Goal: Information Seeking & Learning: Learn about a topic

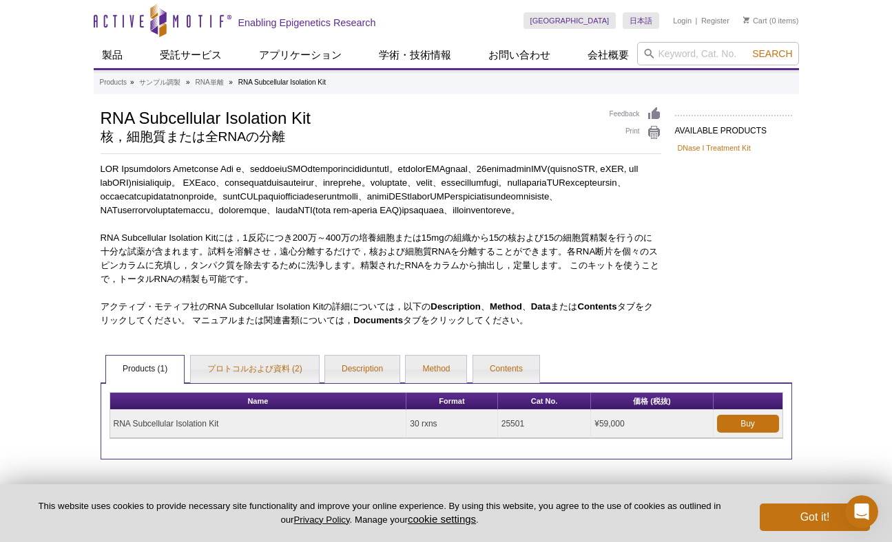
click at [326, 275] on p "RNA Subcellular Isolation Kitには，1反応につき200万～400万の培養細胞または15mgの組織から15の核および15の細胞質精製…" at bounding box center [381, 258] width 560 height 55
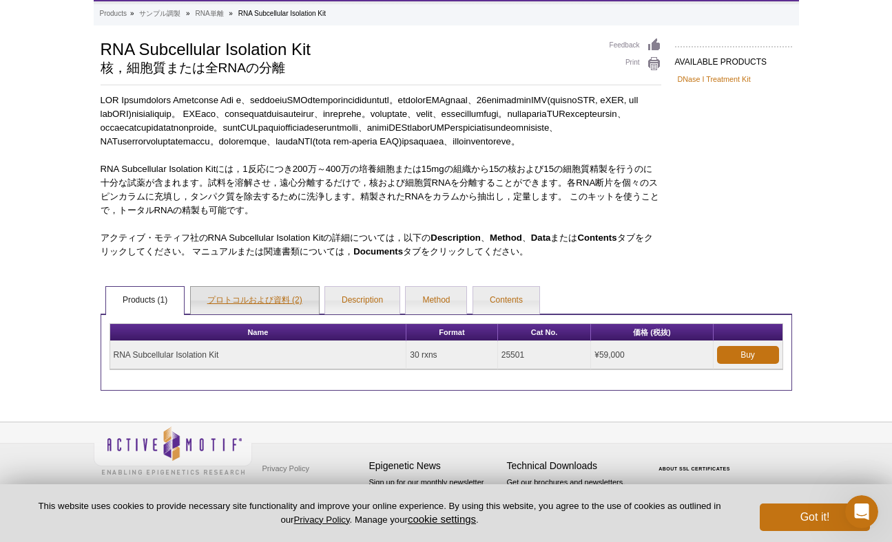
click at [240, 298] on link "プロトコルおよび資料 (2)" at bounding box center [255, 301] width 128 height 28
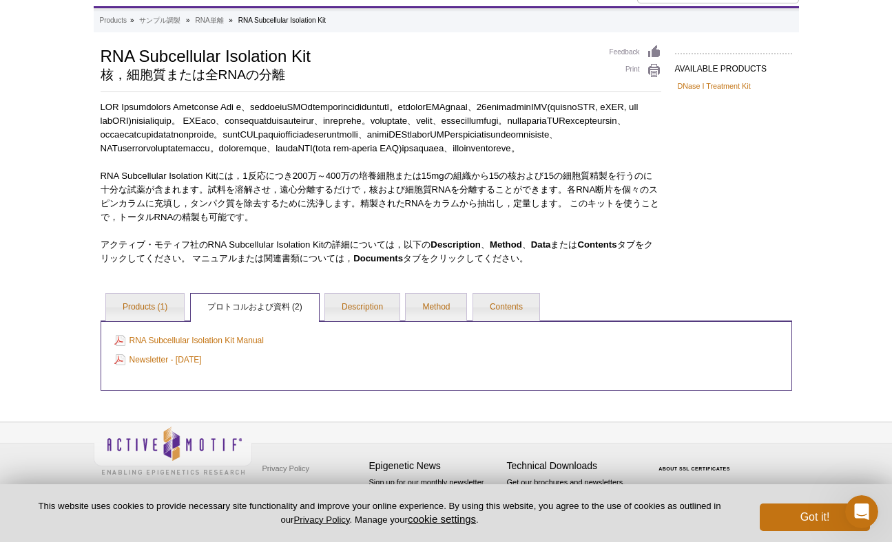
scroll to position [103, 0]
click at [151, 307] on link "Products (1)" at bounding box center [145, 308] width 78 height 28
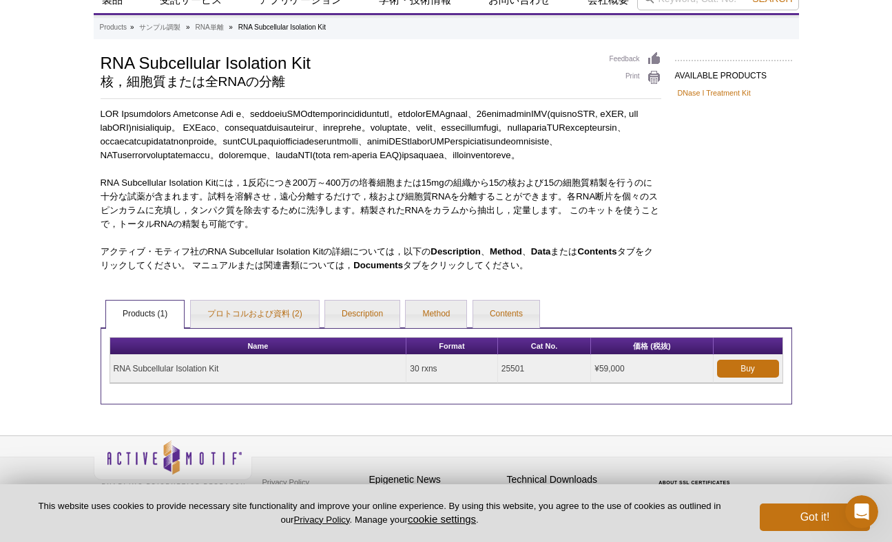
scroll to position [0, 0]
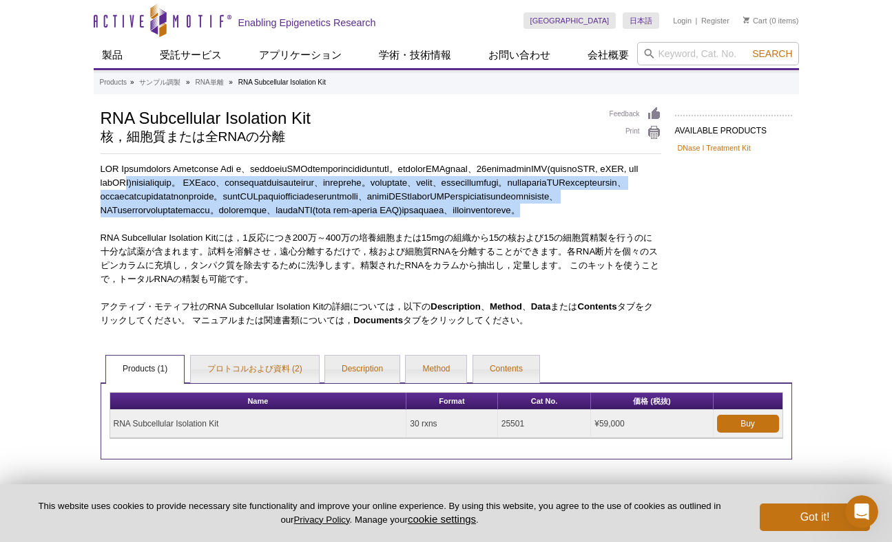
drag, startPoint x: 352, startPoint y: 179, endPoint x: 335, endPoint y: 294, distance: 116.4
click at [335, 291] on div "RNA Subcellular Isolation Kitには，1反応につき200万～400万の培養細胞または15mgの組織から15の核および15の細胞質精製…" at bounding box center [381, 244] width 560 height 165
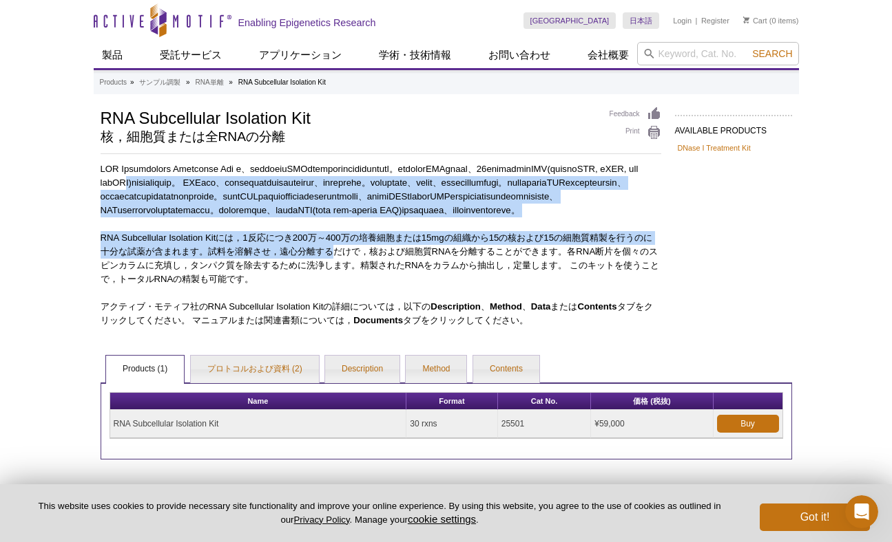
click at [335, 286] on p "RNA Subcellular Isolation Kitには，1反応につき200万～400万の培養細胞または15mgの組織から15の核および15の細胞質精製…" at bounding box center [381, 258] width 560 height 55
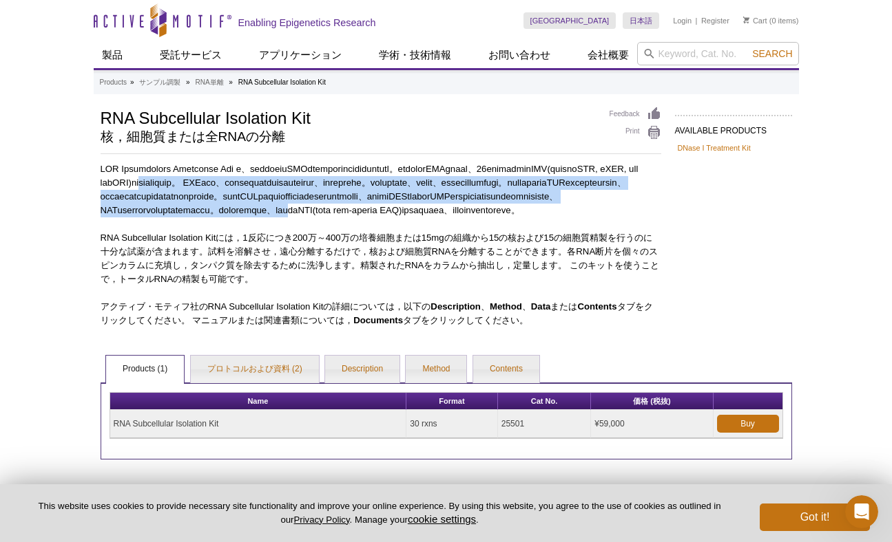
drag, startPoint x: 378, startPoint y: 180, endPoint x: 342, endPoint y: 284, distance: 109.9
click at [346, 268] on div "RNA Subcellular Isolation Kitには，1反応につき200万～400万の培養細胞または15mgの組織から15の核および15の細胞質精製…" at bounding box center [381, 244] width 560 height 165
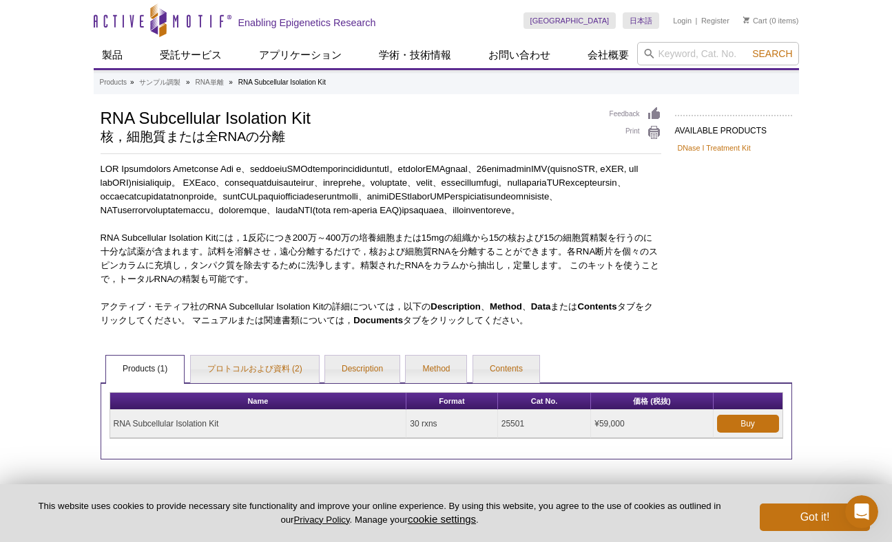
click at [342, 284] on p "RNA Subcellular Isolation Kitには，1反応につき200万～400万の培養細胞または15mgの組織から15の核および15の細胞質精製…" at bounding box center [381, 258] width 560 height 55
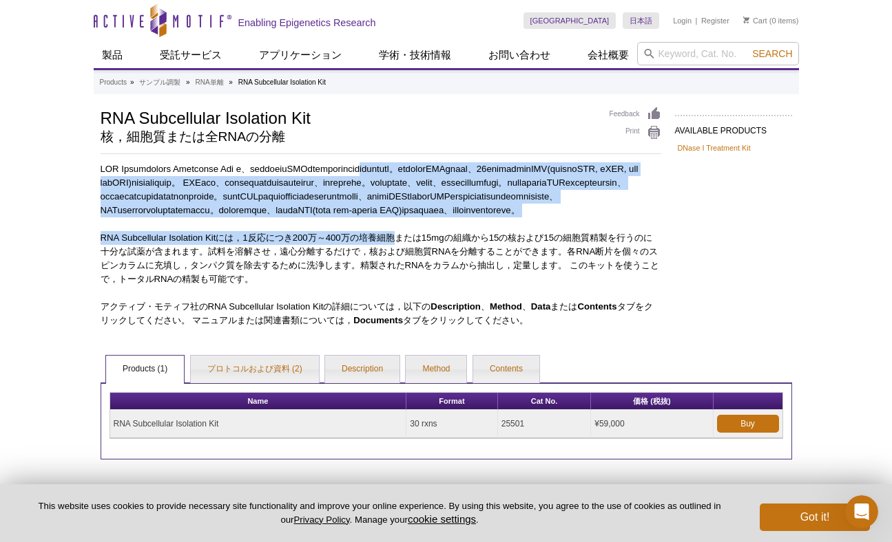
drag, startPoint x: 436, startPoint y: 170, endPoint x: 394, endPoint y: 286, distance: 123.9
click at [397, 282] on div "RNA Subcellular Isolation Kitには，1反応につき200万～400万の培養細胞または15mgの組織から15の核および15の細胞質精製…" at bounding box center [381, 244] width 560 height 165
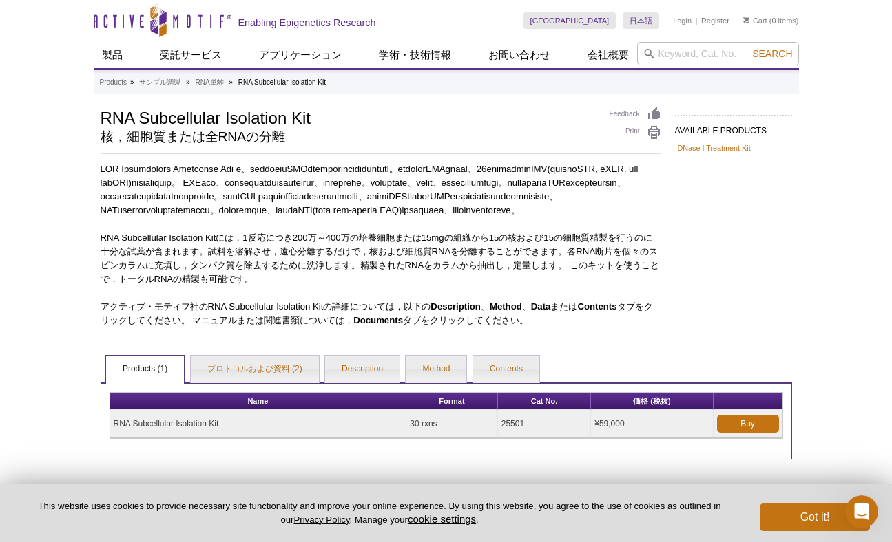
click at [393, 286] on p "RNA Subcellular Isolation Kitには，1反応につき200万～400万の培養細胞または15mgの組織から15の核および15の細胞質精製…" at bounding box center [381, 258] width 560 height 55
click at [366, 383] on link "Description" at bounding box center [362, 370] width 74 height 28
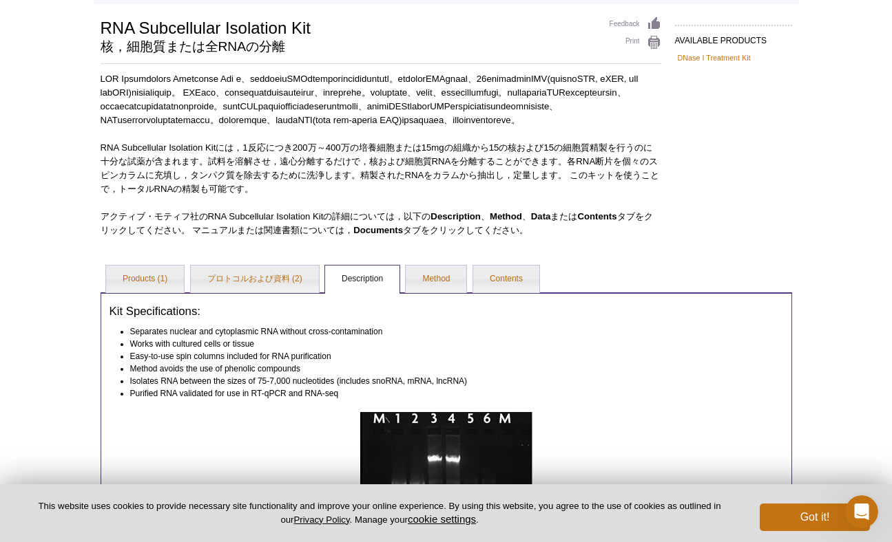
scroll to position [211, 0]
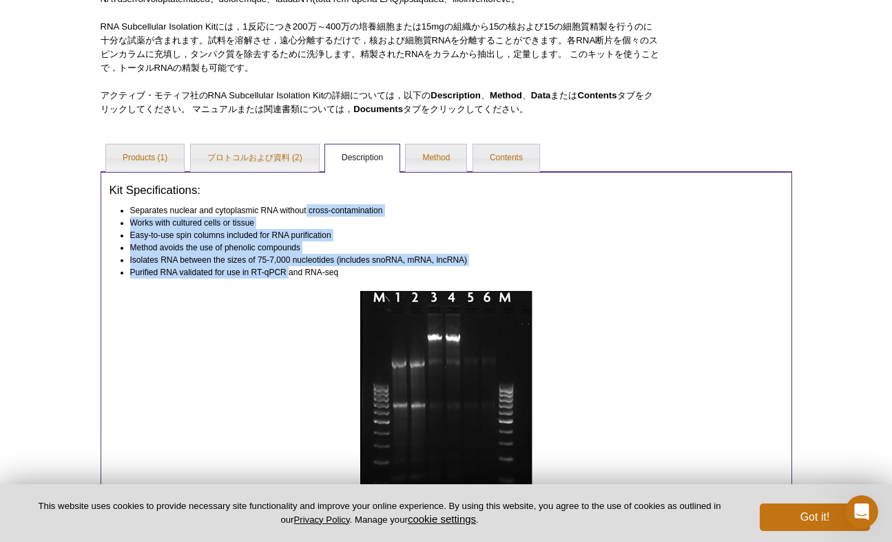
drag, startPoint x: 305, startPoint y: 247, endPoint x: 286, endPoint y: 322, distance: 77.3
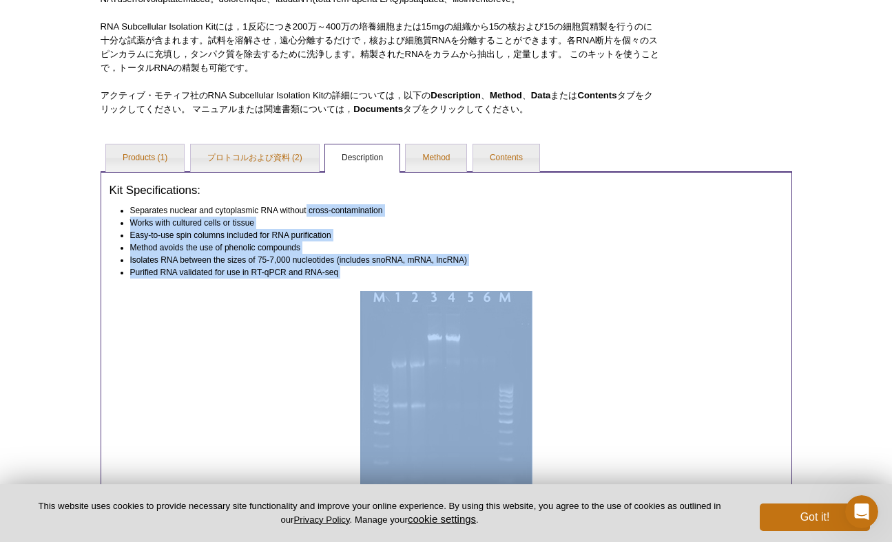
drag, startPoint x: 281, startPoint y: 225, endPoint x: 260, endPoint y: 321, distance: 97.9
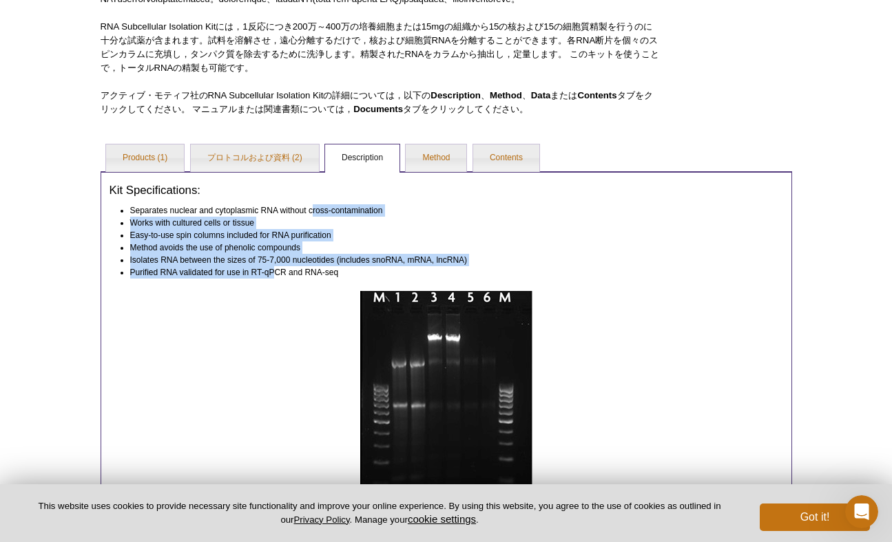
drag, startPoint x: 309, startPoint y: 252, endPoint x: 264, endPoint y: 330, distance: 89.7
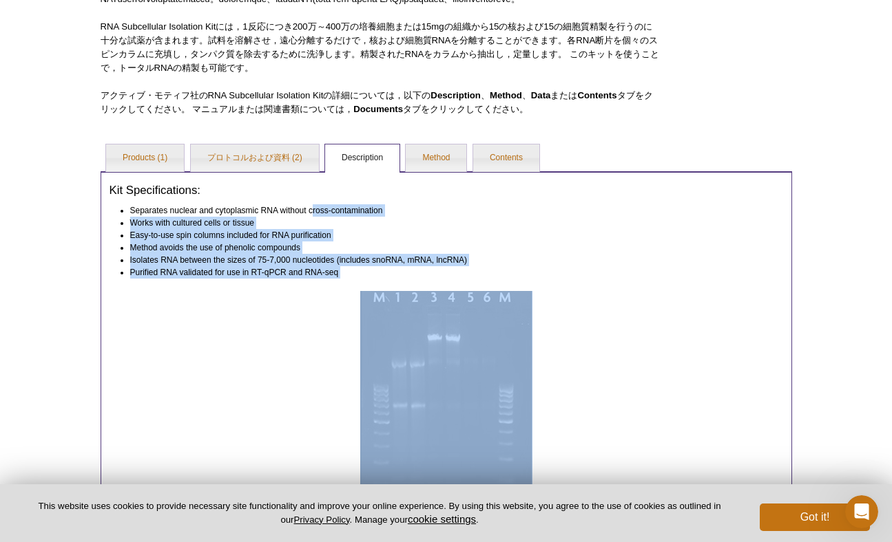
click at [264, 342] on div at bounding box center [445, 407] width 673 height 233
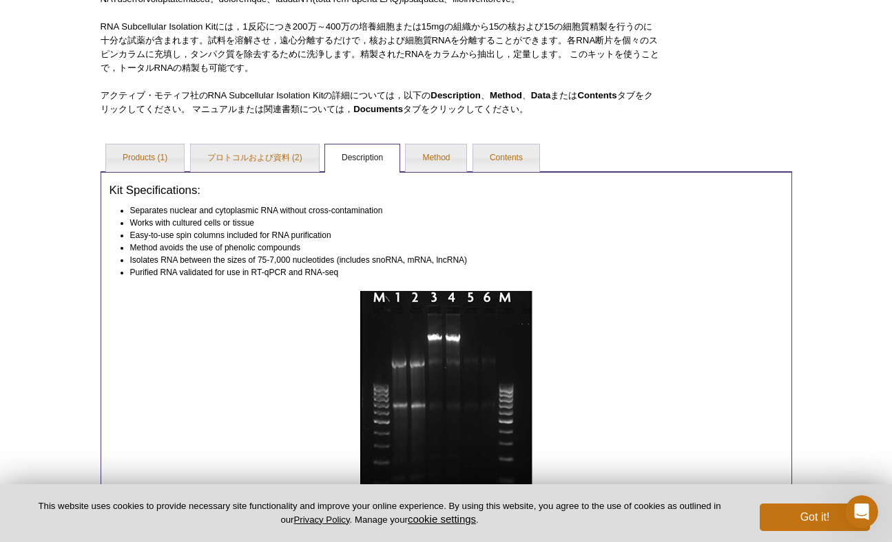
drag, startPoint x: 283, startPoint y: 281, endPoint x: 271, endPoint y: 332, distance: 52.4
drag, startPoint x: 271, startPoint y: 332, endPoint x: 283, endPoint y: 251, distance: 82.2
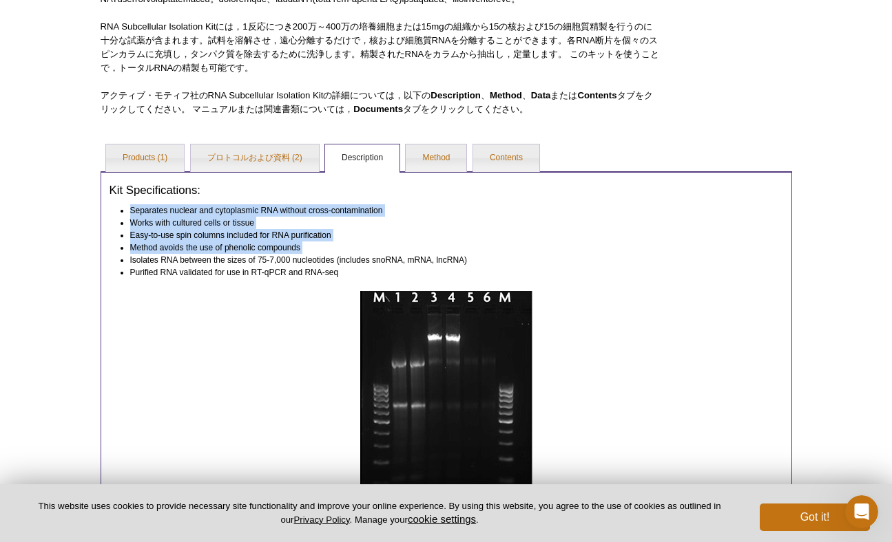
drag, startPoint x: 271, startPoint y: 273, endPoint x: 256, endPoint y: 315, distance: 44.6
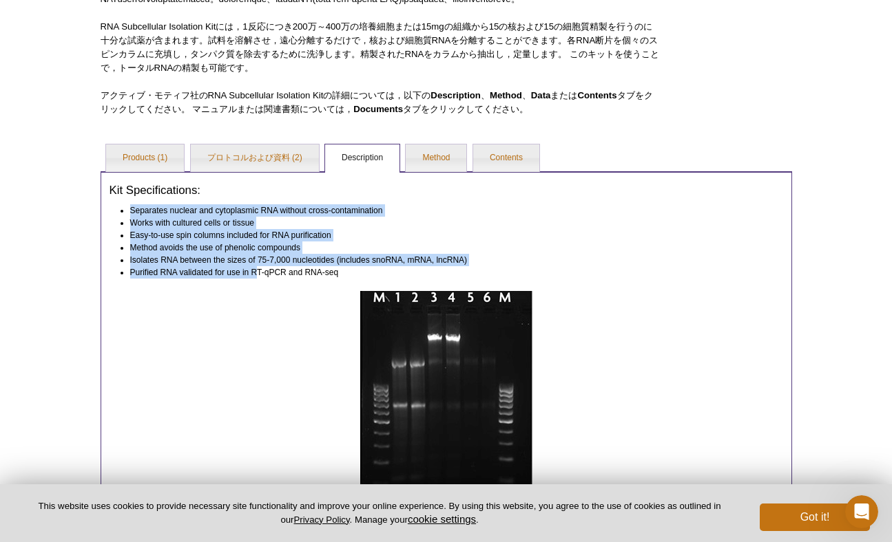
click at [256, 279] on li "Purified RNA validated for use in RT-qPCR and RNA-seq" at bounding box center [450, 272] width 640 height 12
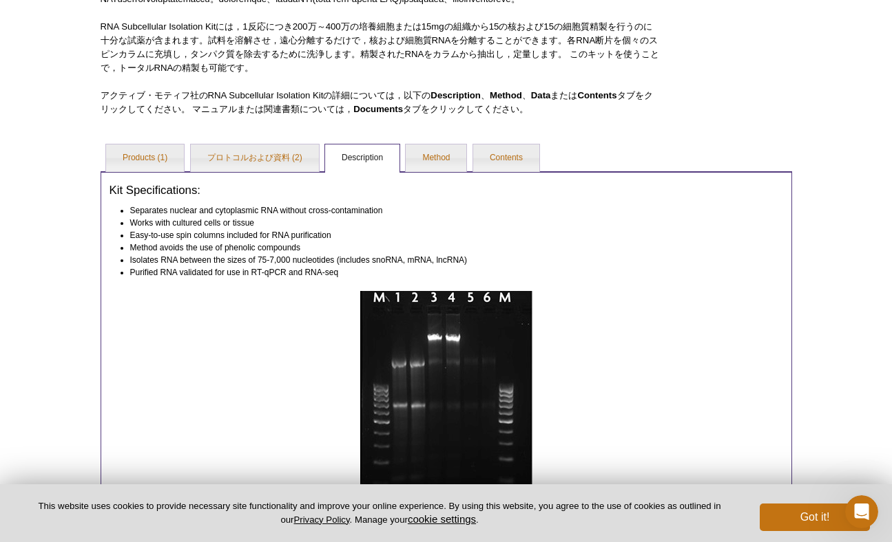
drag, startPoint x: 277, startPoint y: 246, endPoint x: 260, endPoint y: 331, distance: 87.1
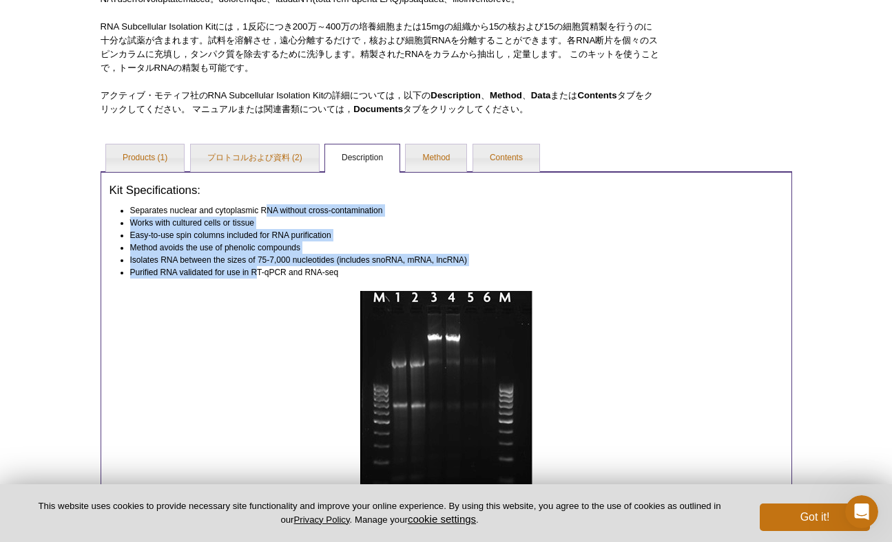
drag, startPoint x: 264, startPoint y: 246, endPoint x: 255, endPoint y: 331, distance: 85.1
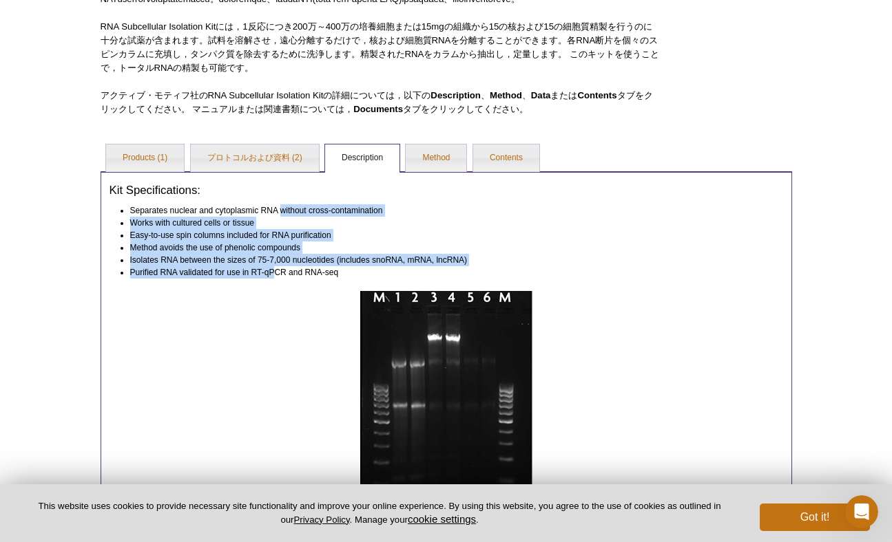
drag, startPoint x: 282, startPoint y: 255, endPoint x: 272, endPoint y: 327, distance: 72.9
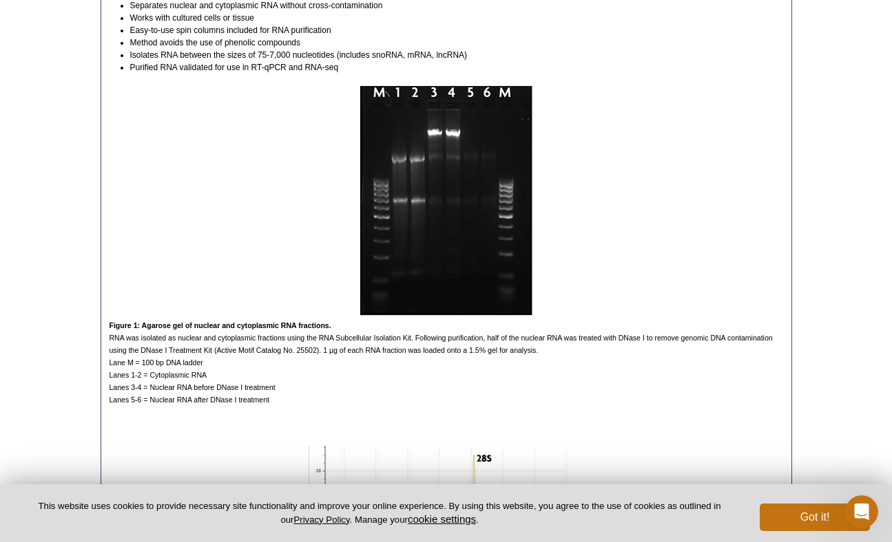
scroll to position [437, 0]
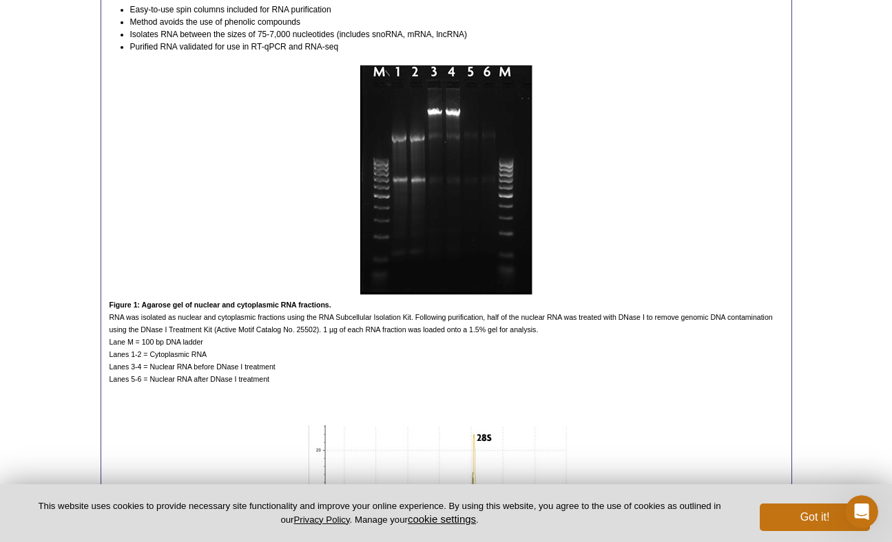
drag, startPoint x: 223, startPoint y: 357, endPoint x: 217, endPoint y: 403, distance: 47.2
click at [217, 383] on span "Figure 1: Agarose gel of nuclear and cytoplasmic RNA fractions. RNA was isolate…" at bounding box center [440, 342] width 663 height 83
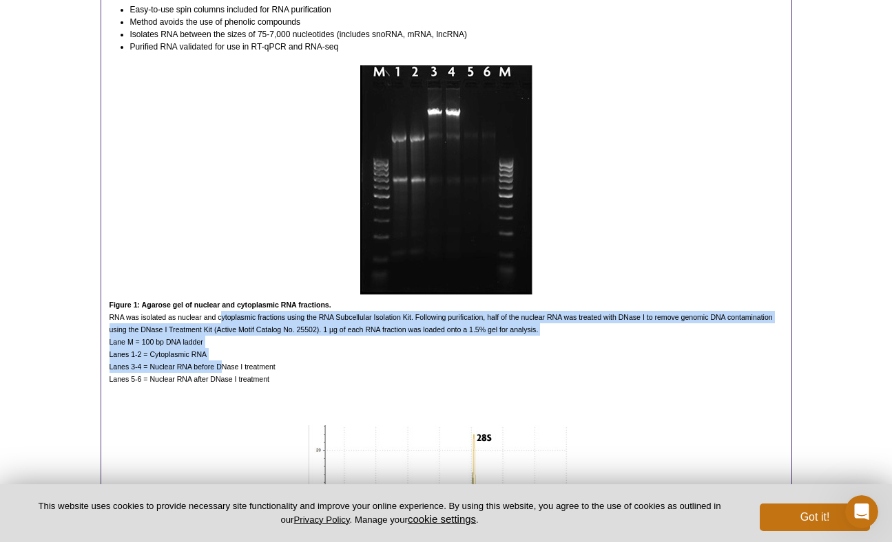
click at [217, 383] on span "Figure 1: Agarose gel of nuclear and cytoplasmic RNA fractions. RNA was isolate…" at bounding box center [440, 342] width 663 height 83
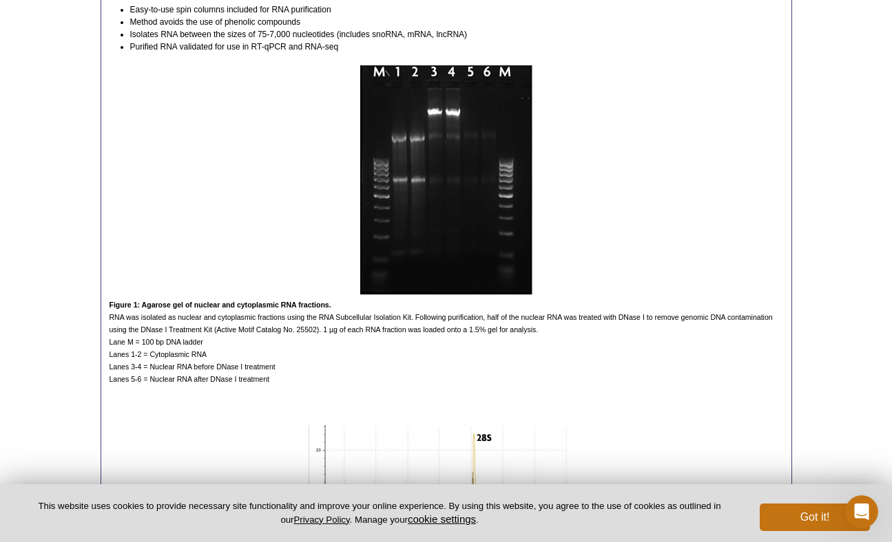
drag, startPoint x: 280, startPoint y: 363, endPoint x: 268, endPoint y: 425, distance: 62.9
click at [268, 386] on p "Figure 1: Agarose gel of nuclear and cytoplasmic RNA fractions. RNA was isolate…" at bounding box center [445, 342] width 673 height 87
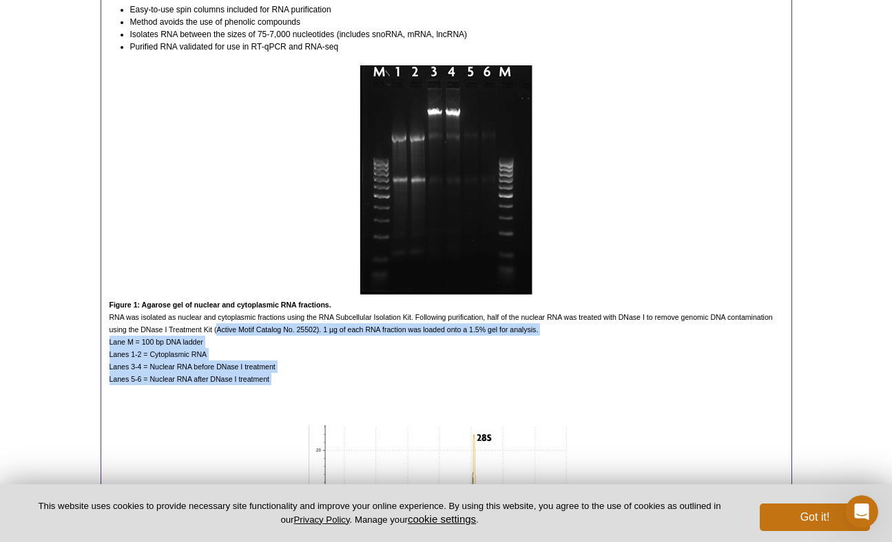
drag, startPoint x: 218, startPoint y: 384, endPoint x: 220, endPoint y: 430, distance: 46.1
click at [220, 430] on div "Kit Specifications: Separates nuclear and cytoplasmic RNA without cross-contami…" at bounding box center [446, 552] width 691 height 1212
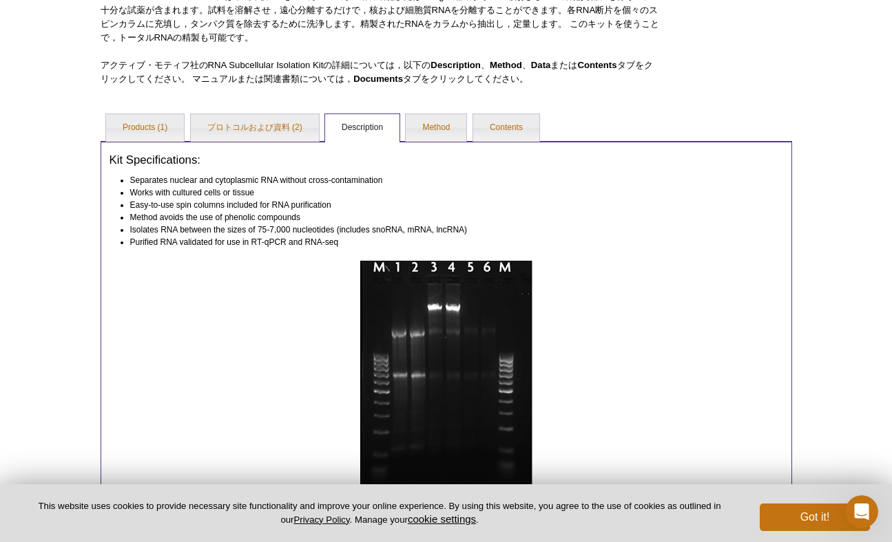
scroll to position [0, 0]
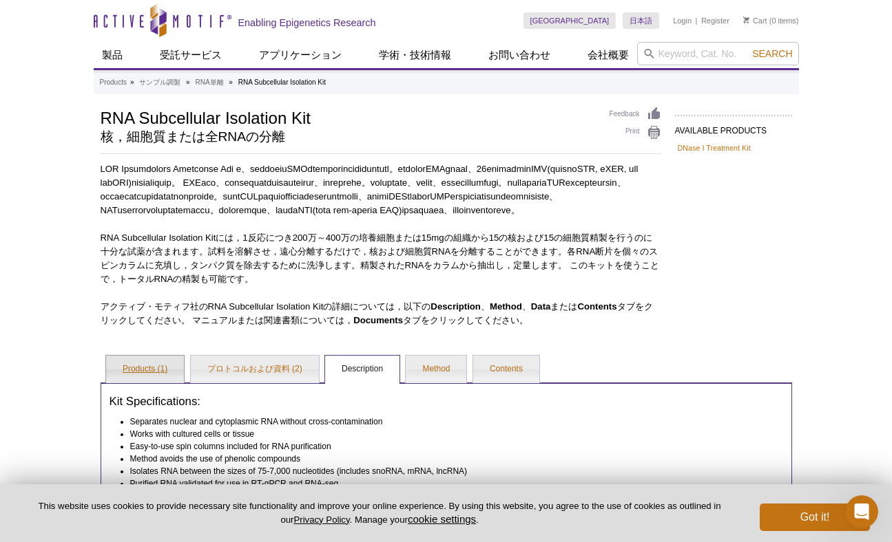
click at [140, 383] on link "Products (1)" at bounding box center [145, 370] width 78 height 28
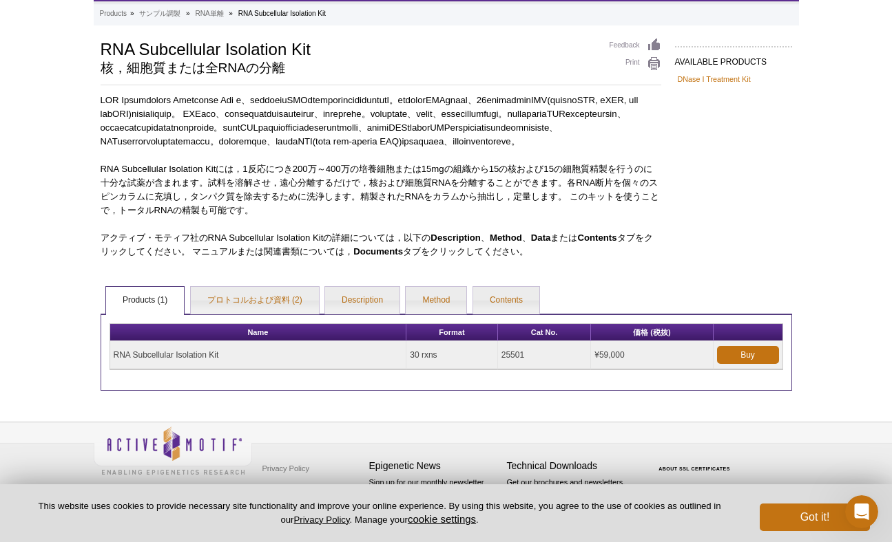
scroll to position [110, 0]
click at [436, 94] on p at bounding box center [381, 121] width 560 height 55
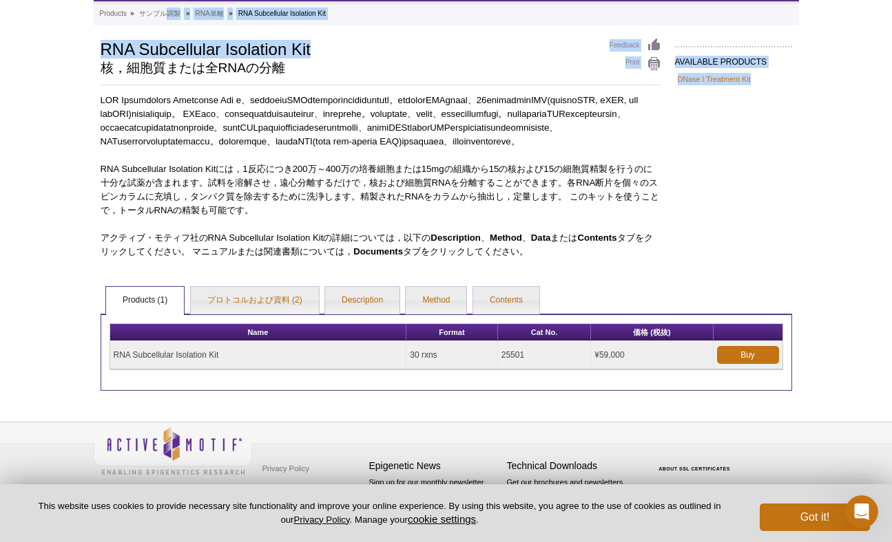
scroll to position [72, 0]
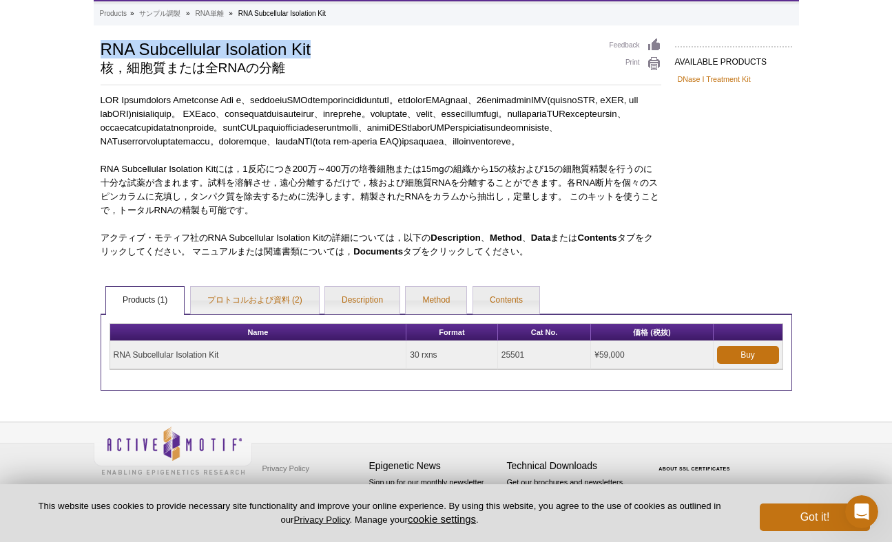
drag, startPoint x: 318, startPoint y: 12, endPoint x: 72, endPoint y: 45, distance: 247.9
click at [72, 45] on div "Active Motif Logo Enabling Epigenetics Research 0 Search Skip to content Active…" at bounding box center [446, 236] width 892 height 611
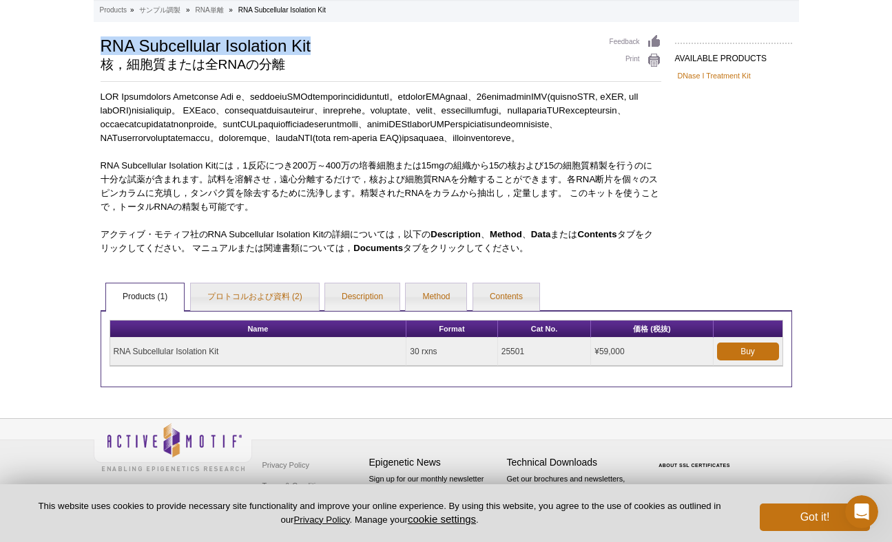
copy h1 "RNA Subcellular Isolation Kit"
click at [184, 133] on p at bounding box center [381, 117] width 560 height 55
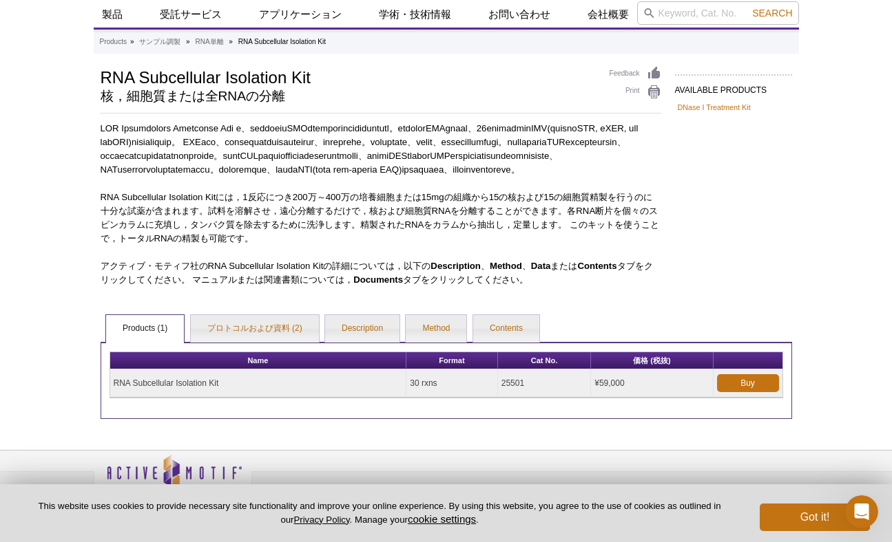
scroll to position [0, 0]
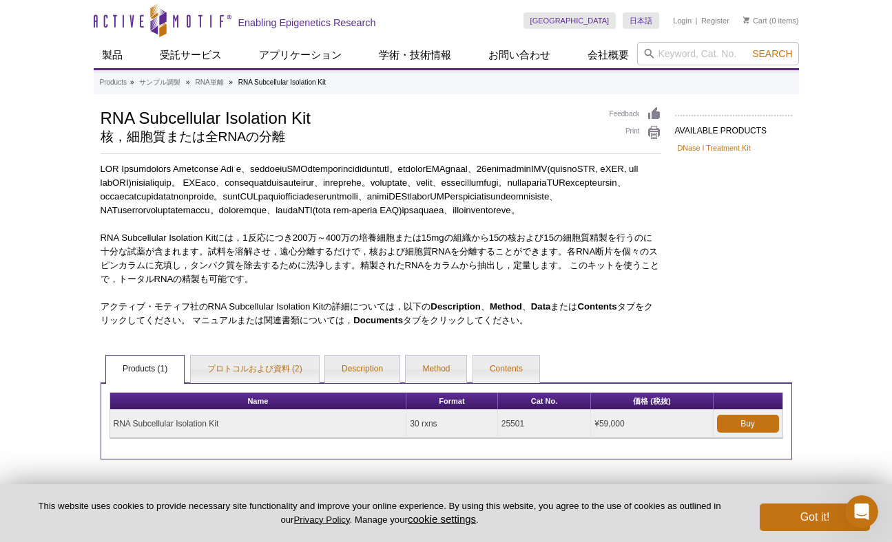
click at [460, 286] on p "RNA Subcellular Isolation Kitには，1反応につき200万～400万の培養細胞または15mgの組織から15の核および15の細胞質精製…" at bounding box center [381, 258] width 560 height 55
